Goal: Transaction & Acquisition: Purchase product/service

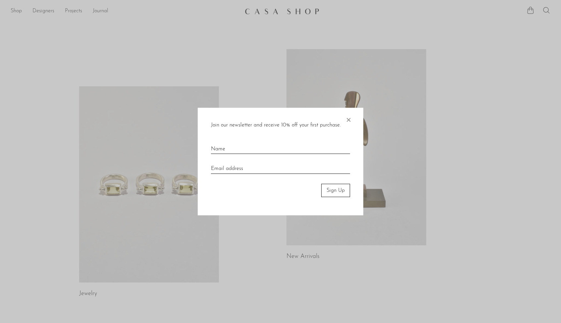
click at [355, 124] on div "Join our newsletter and receive 10% off your first purchase. × Sign Up" at bounding box center [281, 161] width 166 height 108
click at [350, 121] on span "×" at bounding box center [348, 117] width 7 height 21
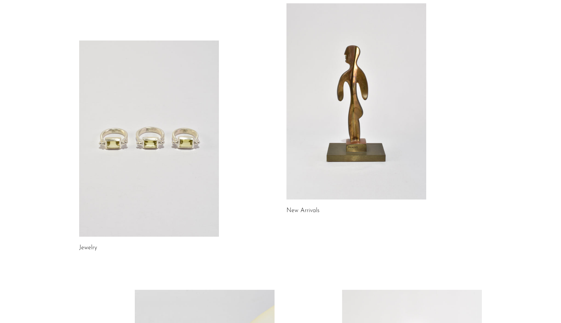
scroll to position [142, 0]
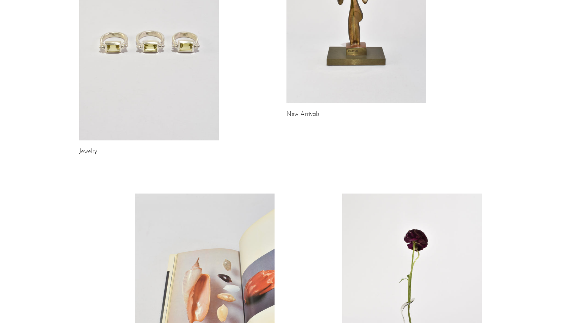
click at [368, 88] on link at bounding box center [357, 5] width 140 height 196
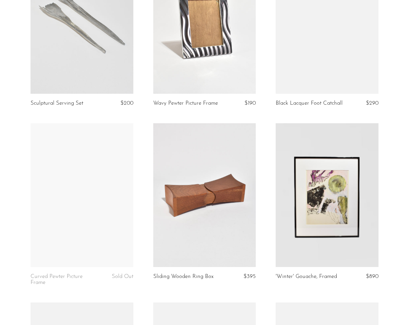
scroll to position [772, 0]
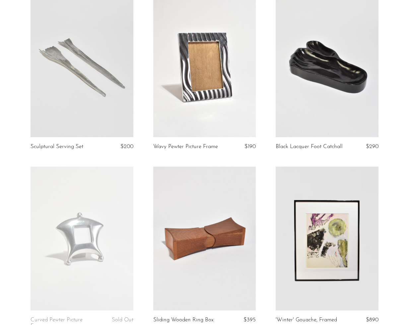
click at [201, 99] on link at bounding box center [204, 66] width 103 height 144
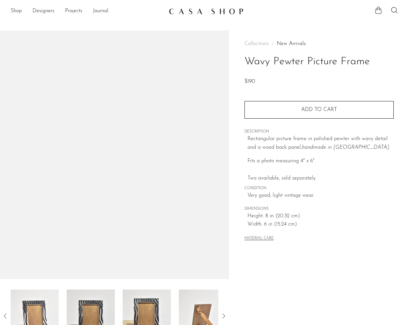
click at [203, 78] on img at bounding box center [114, 154] width 229 height 249
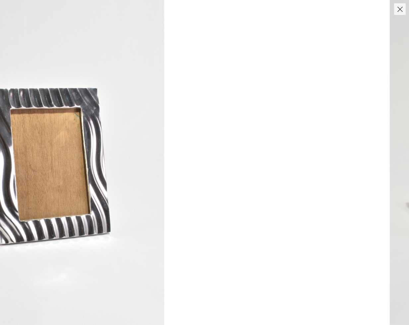
drag, startPoint x: 159, startPoint y: 142, endPoint x: 109, endPoint y: 173, distance: 59.0
click at [109, 173] on img at bounding box center [48, 162] width 232 height 325
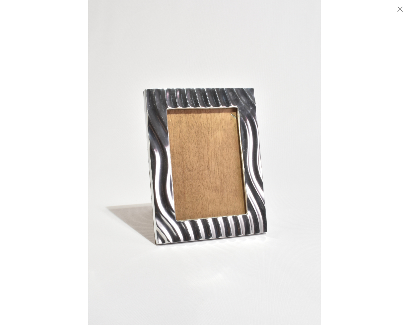
click at [398, 8] on button "Close" at bounding box center [400, 9] width 12 height 12
